Goal: Information Seeking & Learning: Learn about a topic

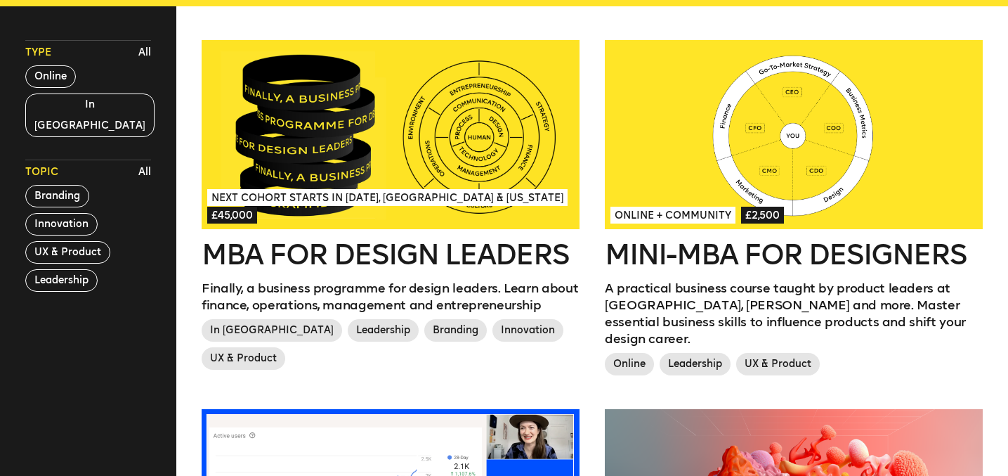
scroll to position [420, 0]
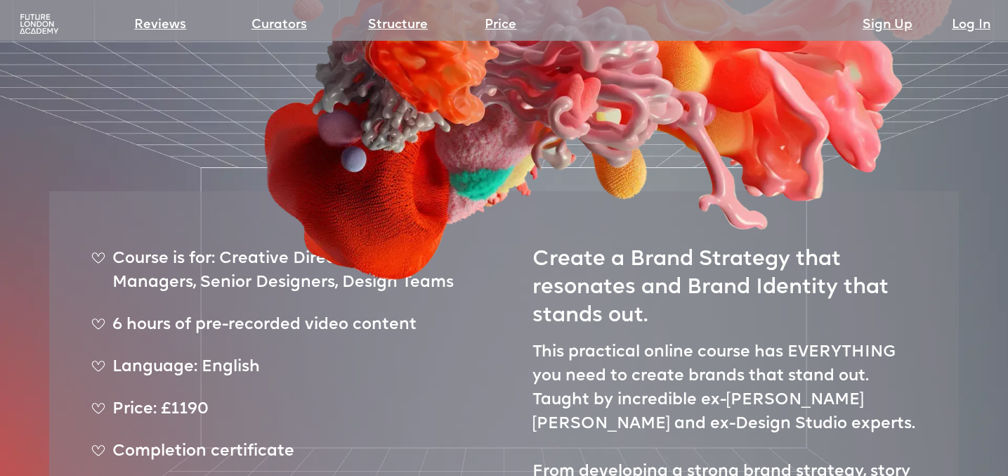
scroll to position [408, 0]
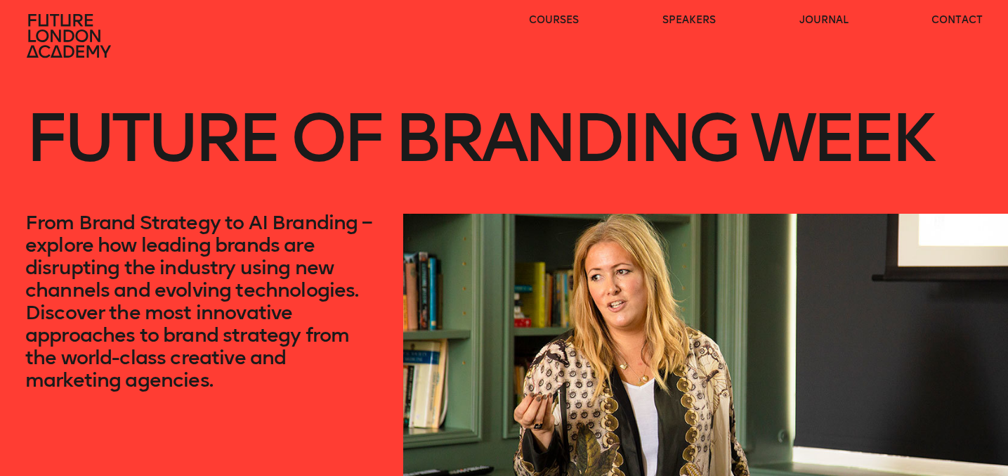
scroll to position [17, 0]
